Goal: Obtain resource: Download file/media

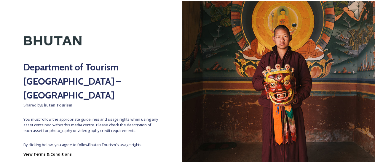
scroll to position [31, 0]
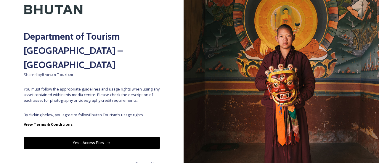
click at [113, 137] on button "Yes - Access Files" at bounding box center [92, 143] width 136 height 12
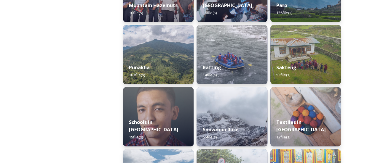
scroll to position [568, 0]
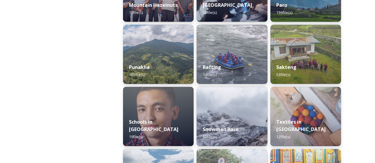
click at [145, 97] on img at bounding box center [158, 116] width 71 height 59
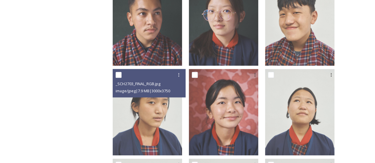
scroll to position [318, 0]
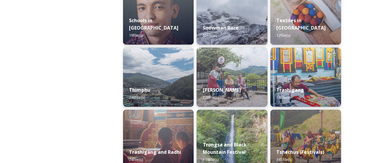
scroll to position [670, 0]
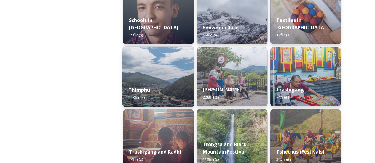
click at [153, 92] on div "Thimphu 248 file(s)" at bounding box center [158, 93] width 72 height 27
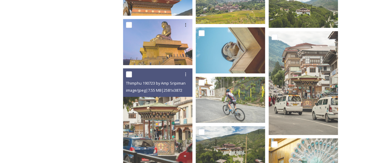
scroll to position [350, 0]
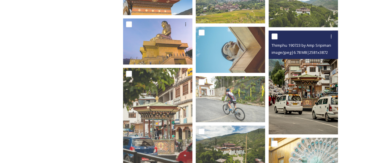
click at [301, 75] on img at bounding box center [302, 83] width 69 height 104
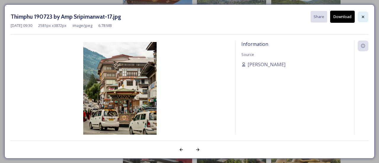
click at [361, 17] on icon at bounding box center [363, 17] width 5 height 5
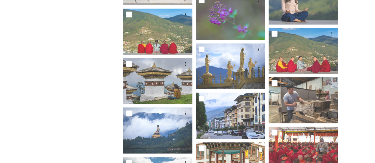
scroll to position [1161, 0]
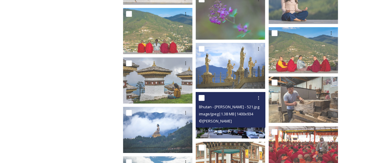
click at [245, 132] on img at bounding box center [230, 115] width 69 height 46
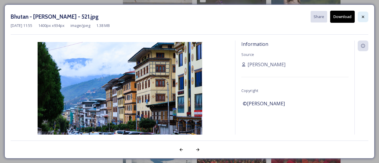
click at [364, 17] on icon at bounding box center [363, 16] width 2 height 2
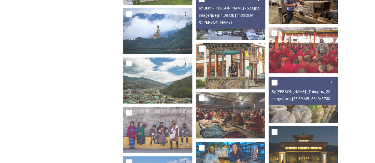
scroll to position [1261, 0]
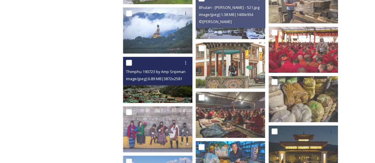
click at [168, 76] on span "image/jpeg | 6.89 MB | 3872 x 2581" at bounding box center [154, 78] width 56 height 5
click at [170, 90] on img at bounding box center [157, 80] width 69 height 46
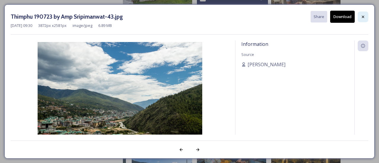
click at [363, 15] on icon at bounding box center [363, 17] width 5 height 5
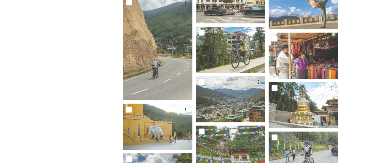
scroll to position [2568, 0]
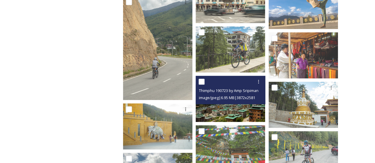
click at [236, 121] on img at bounding box center [230, 99] width 69 height 46
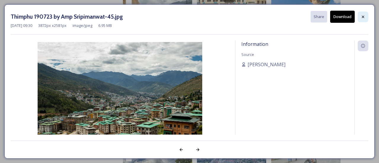
click at [363, 15] on icon at bounding box center [363, 17] width 5 height 5
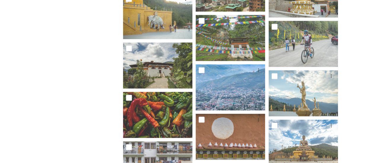
scroll to position [2693, 0]
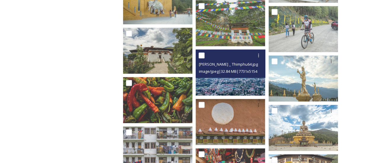
click at [253, 73] on span "image/jpeg | 32.84 MB | 7731 x 5154" at bounding box center [228, 71] width 58 height 5
click at [240, 90] on img at bounding box center [230, 72] width 69 height 46
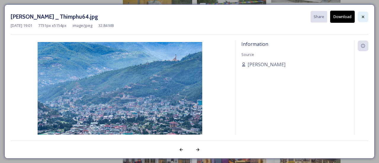
click at [366, 15] on icon at bounding box center [363, 17] width 5 height 5
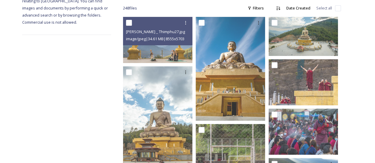
scroll to position [0, 0]
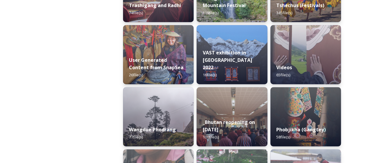
scroll to position [825, 0]
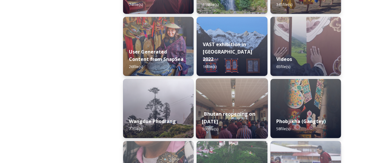
click at [231, 108] on div "_Bhutan reopening on [DATE] 100 file(s)" at bounding box center [232, 122] width 72 height 34
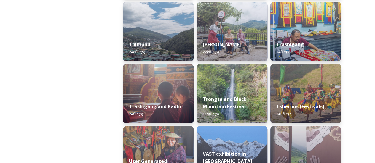
scroll to position [716, 0]
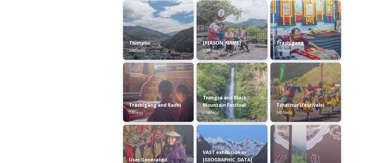
click at [253, 136] on img at bounding box center [231, 154] width 71 height 59
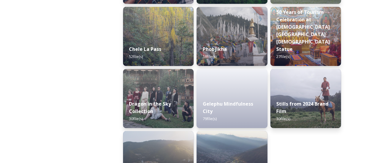
scroll to position [1054, 0]
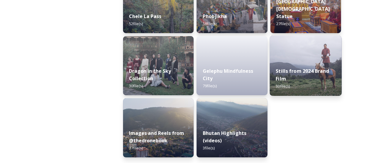
click at [284, 77] on strong "Stills from 2024 Brand Film" at bounding box center [302, 75] width 53 height 14
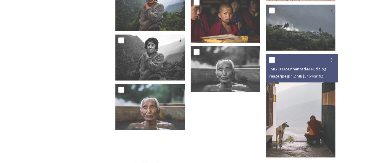
scroll to position [519, 0]
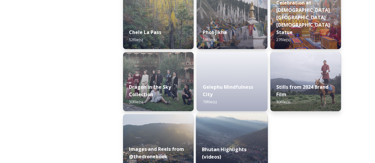
scroll to position [1054, 0]
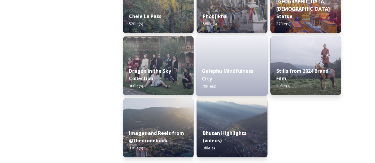
click at [206, 76] on strong "Gelephu Mindfulness City" at bounding box center [227, 75] width 51 height 14
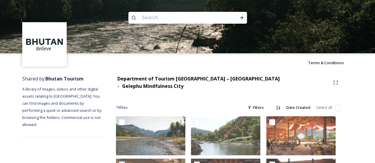
click at [164, 35] on img at bounding box center [187, 26] width 375 height 53
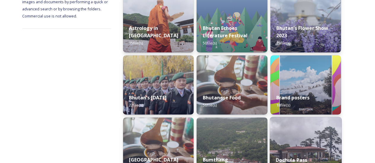
scroll to position [105, 0]
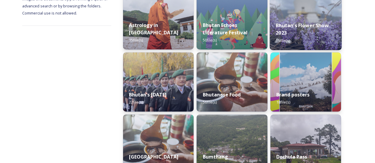
click at [303, 31] on div "Bhutan's Flower Show 2023 15 file(s)" at bounding box center [305, 33] width 72 height 34
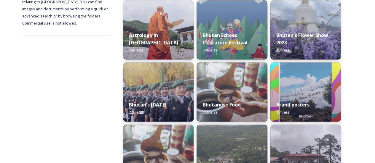
scroll to position [103, 0]
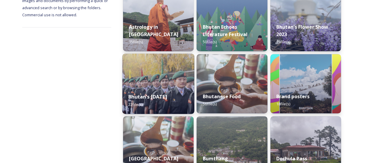
click at [167, 94] on strong "Bhutan's [DATE]" at bounding box center [147, 97] width 39 height 7
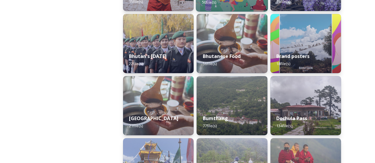
scroll to position [143, 0]
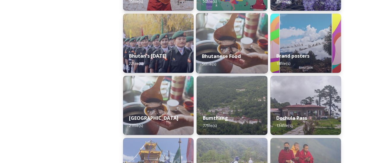
click at [219, 58] on strong "Bhutanese Food" at bounding box center [221, 56] width 39 height 7
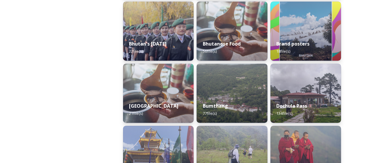
scroll to position [156, 0]
